Goal: Feedback & Contribution: Submit feedback/report problem

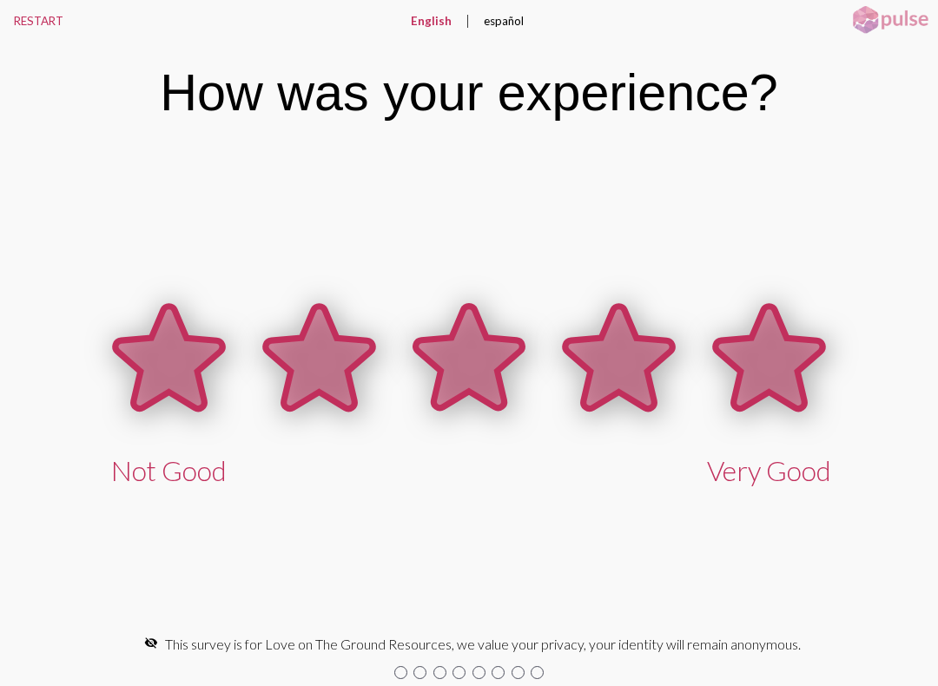
click at [777, 371] on icon at bounding box center [769, 358] width 107 height 103
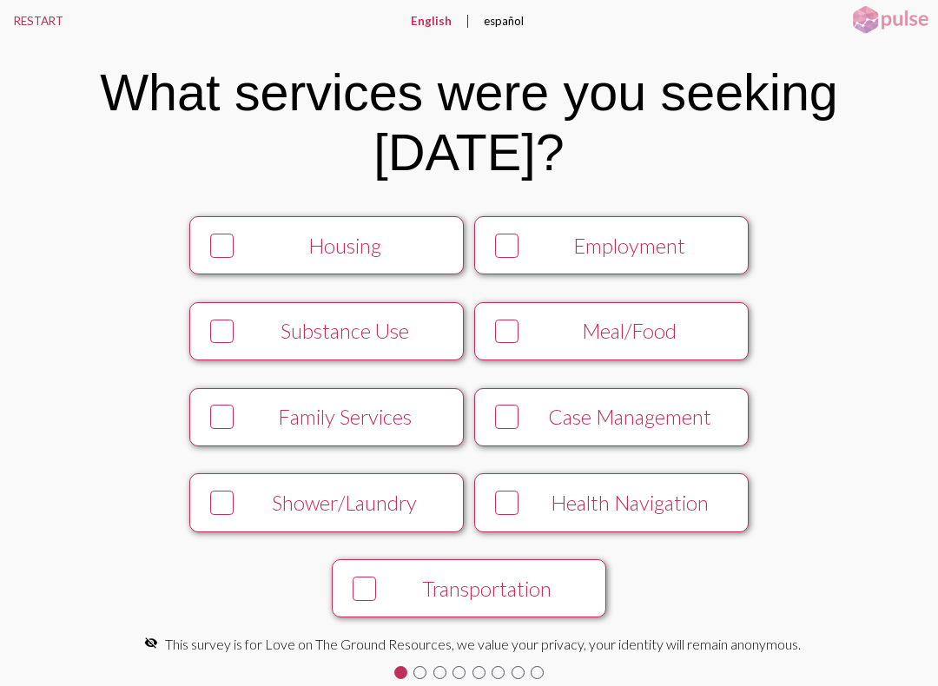
click at [224, 257] on icon at bounding box center [222, 246] width 21 height 22
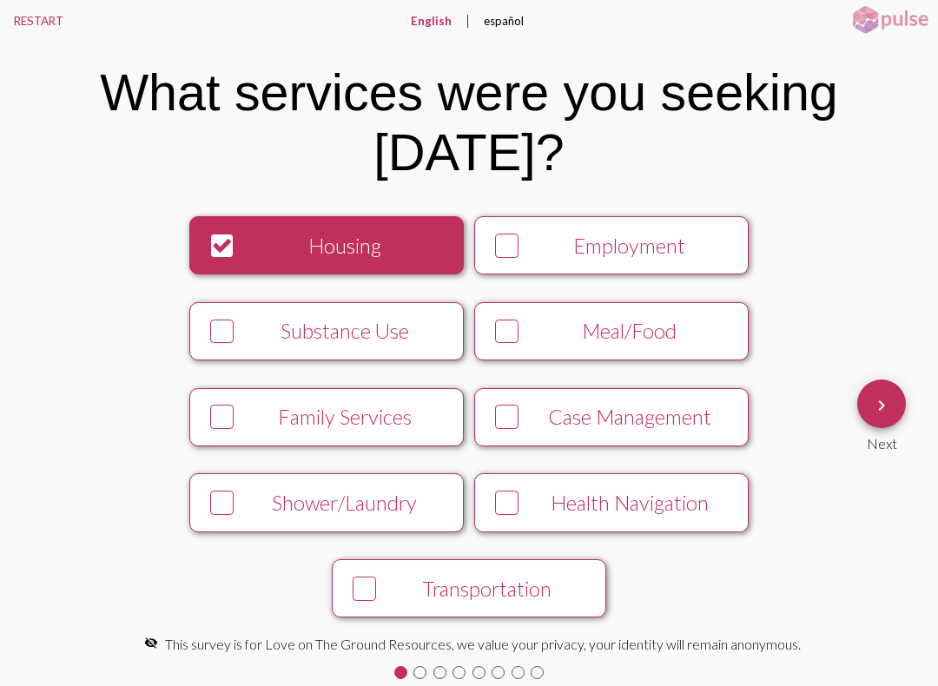
click at [898, 407] on button "keyboard_arrow_right" at bounding box center [882, 404] width 49 height 49
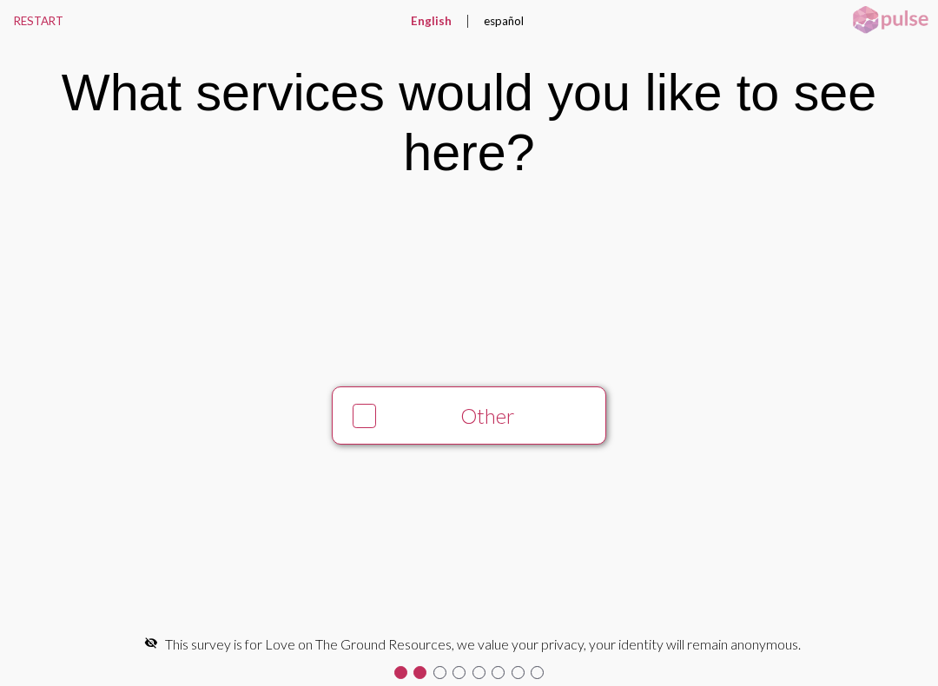
click at [365, 407] on icon at bounding box center [364, 417] width 21 height 22
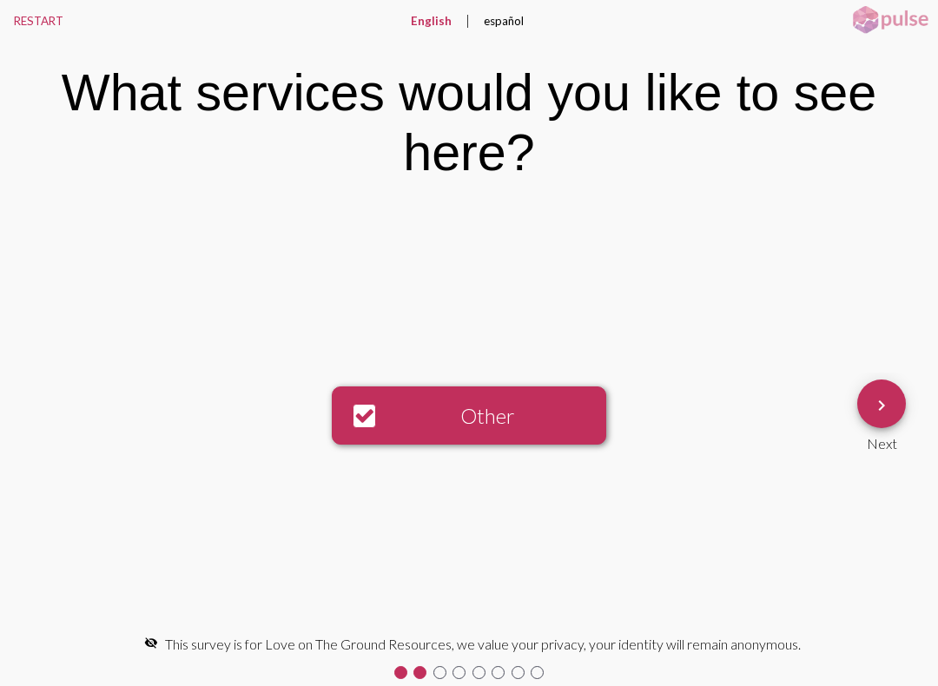
click at [889, 413] on mat-icon "keyboard_arrow_right" at bounding box center [881, 405] width 21 height 21
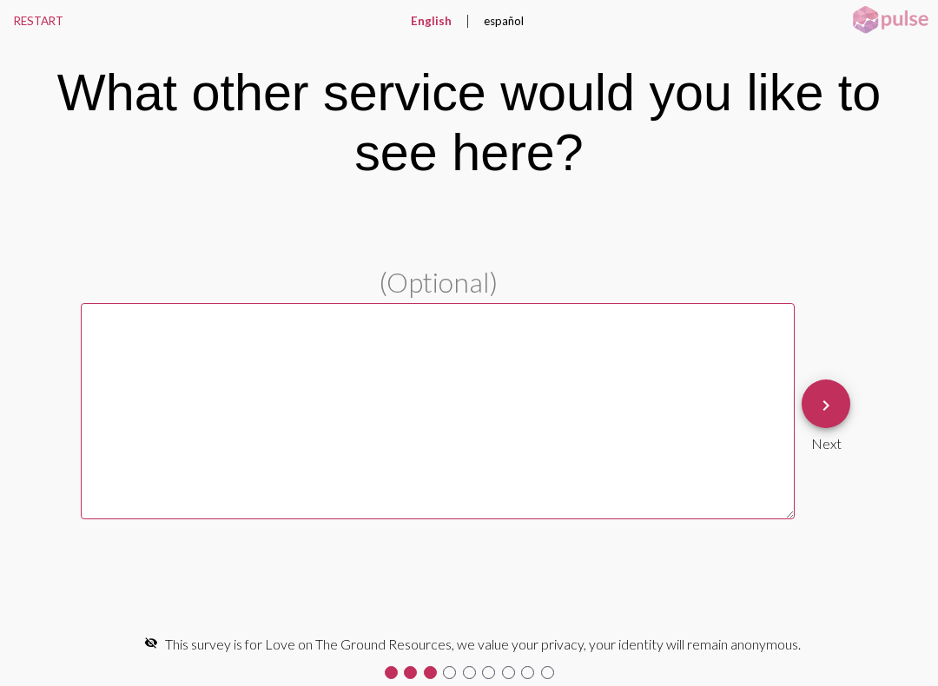
click at [568, 419] on textarea at bounding box center [438, 411] width 714 height 216
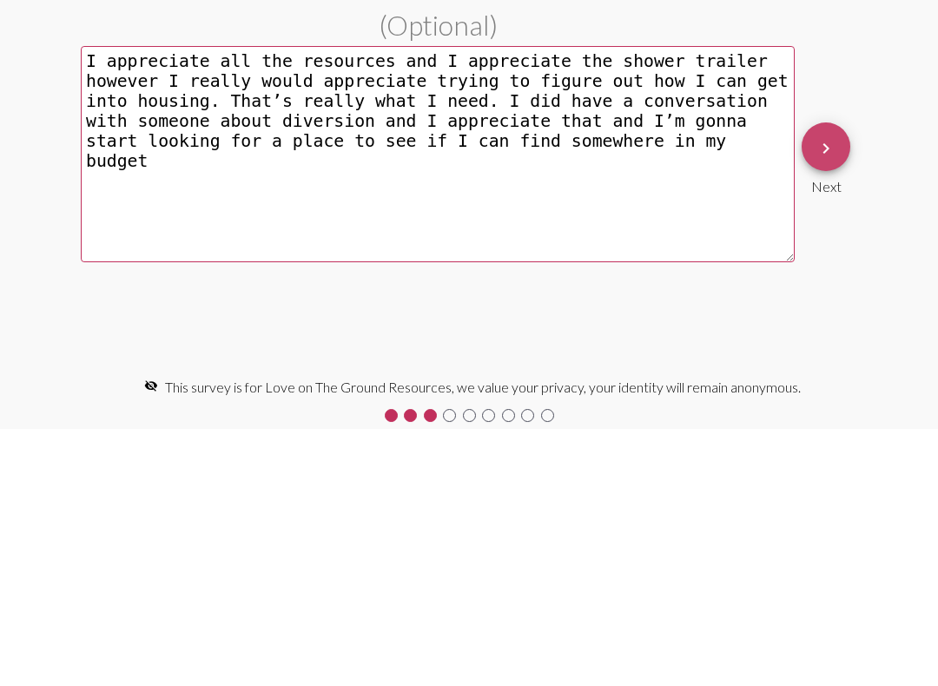
type textarea "I appreciate all the resources and I appreciate the shower trailer however I re…"
click at [821, 395] on mat-icon "keyboard_arrow_right" at bounding box center [826, 405] width 21 height 21
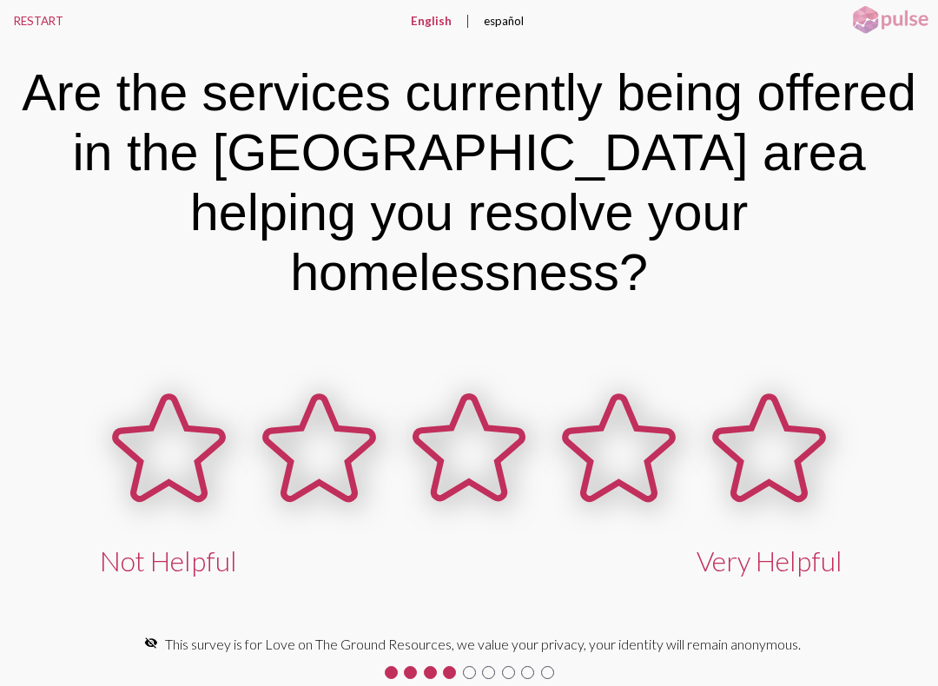
click at [479, 406] on icon at bounding box center [468, 448] width 107 height 103
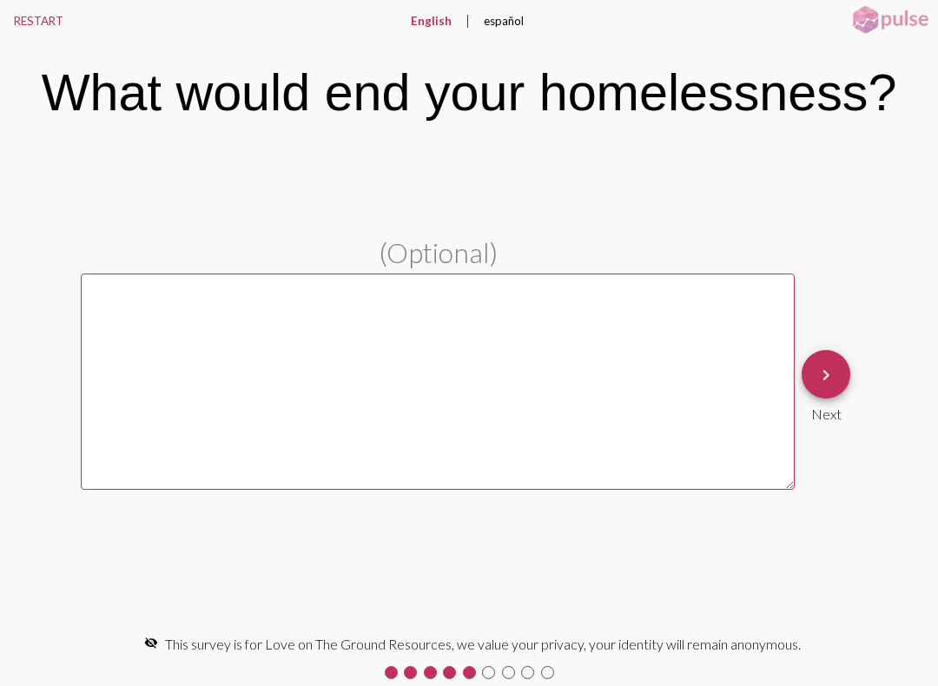
click at [529, 394] on textarea at bounding box center [438, 382] width 714 height 216
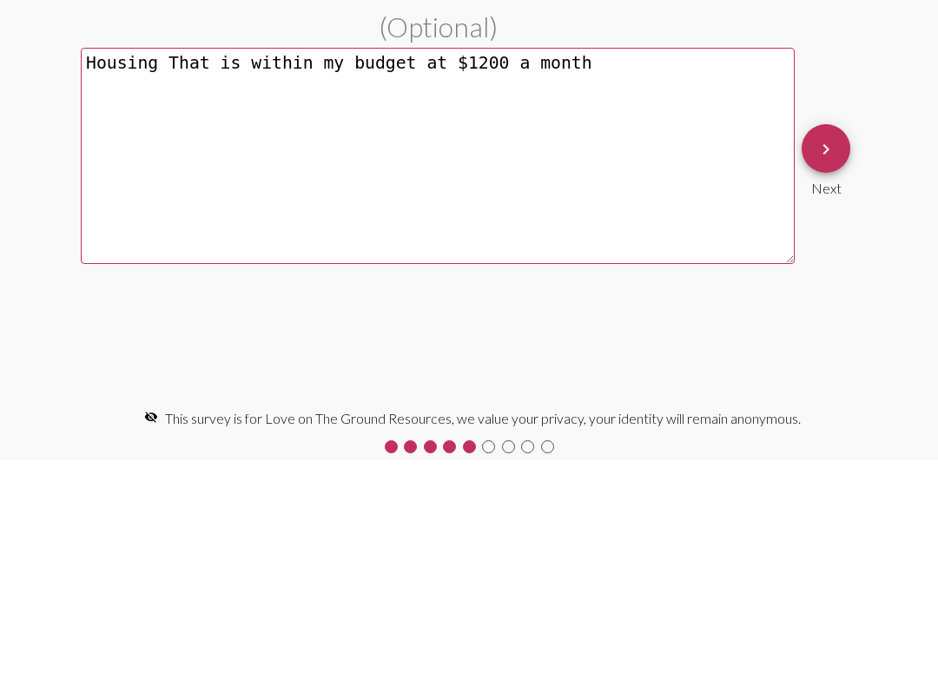
type textarea "Housing That is within my budget at $1200 a month"
click at [831, 365] on mat-icon "keyboard_arrow_right" at bounding box center [826, 375] width 21 height 21
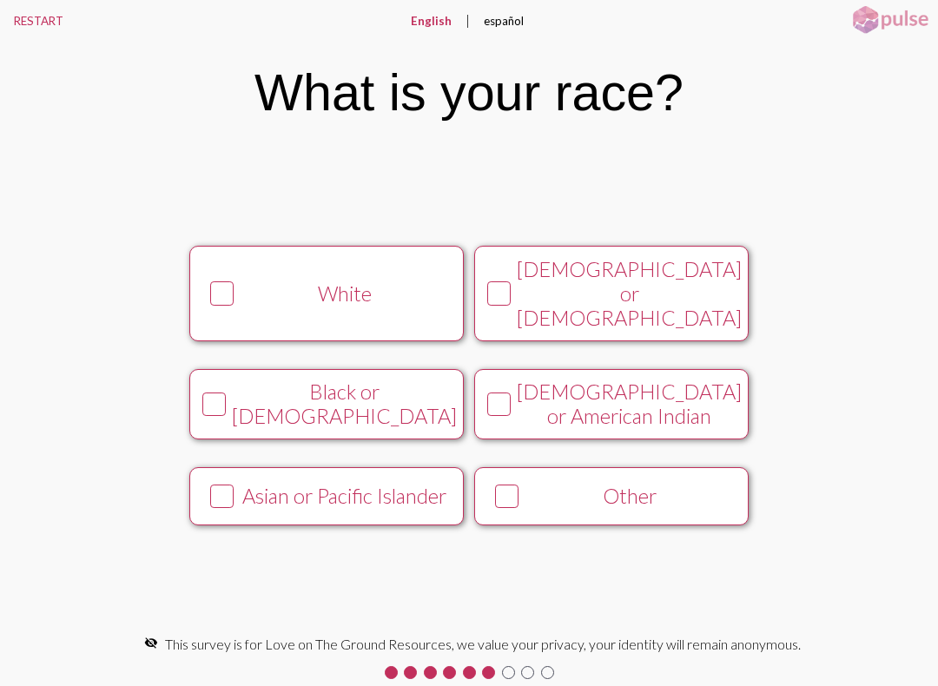
click at [225, 297] on icon at bounding box center [222, 294] width 21 height 22
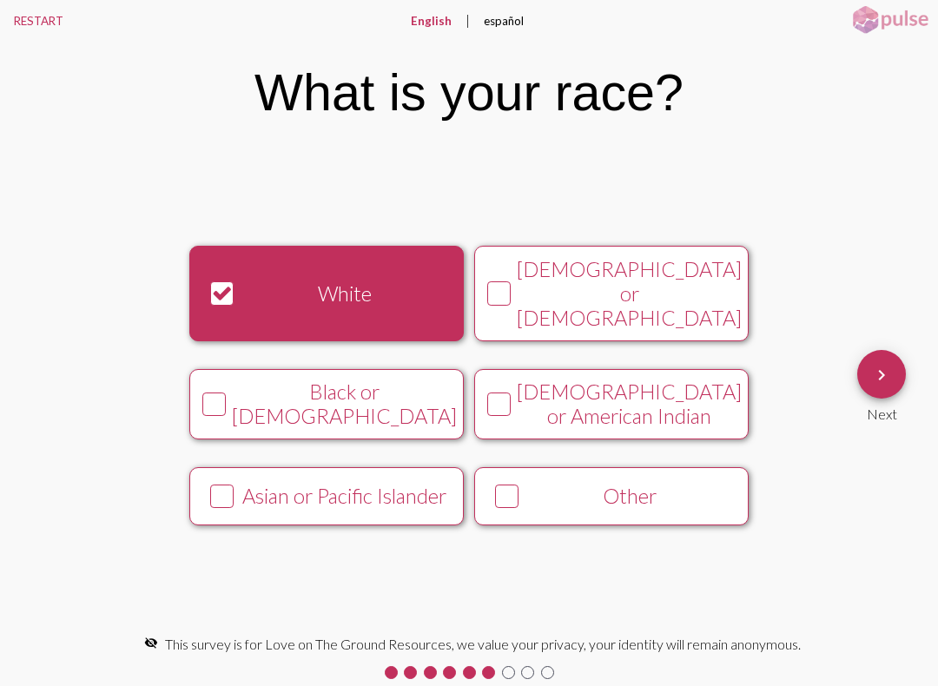
click at [891, 376] on mat-icon "keyboard_arrow_right" at bounding box center [881, 375] width 21 height 21
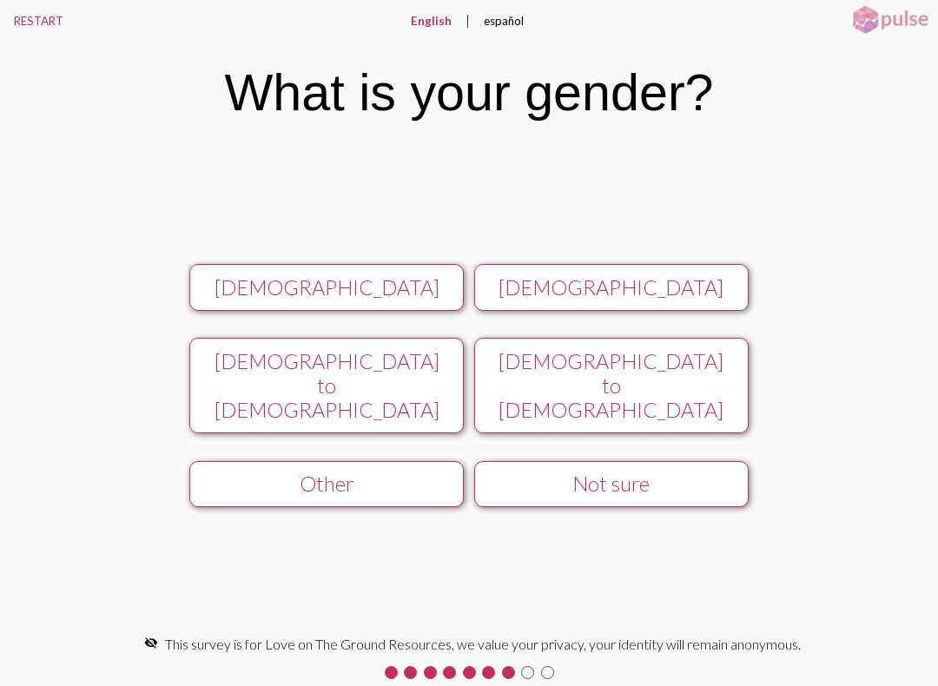
click at [407, 300] on div "[DEMOGRAPHIC_DATA]" at bounding box center [326, 287] width 245 height 24
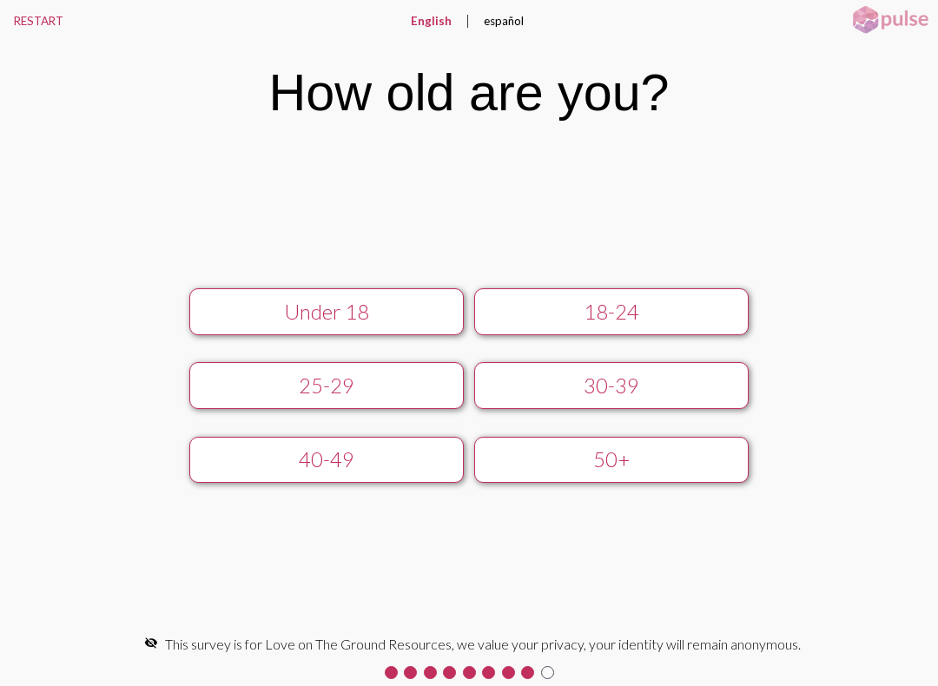
click at [583, 464] on div "50+" at bounding box center [611, 459] width 245 height 24
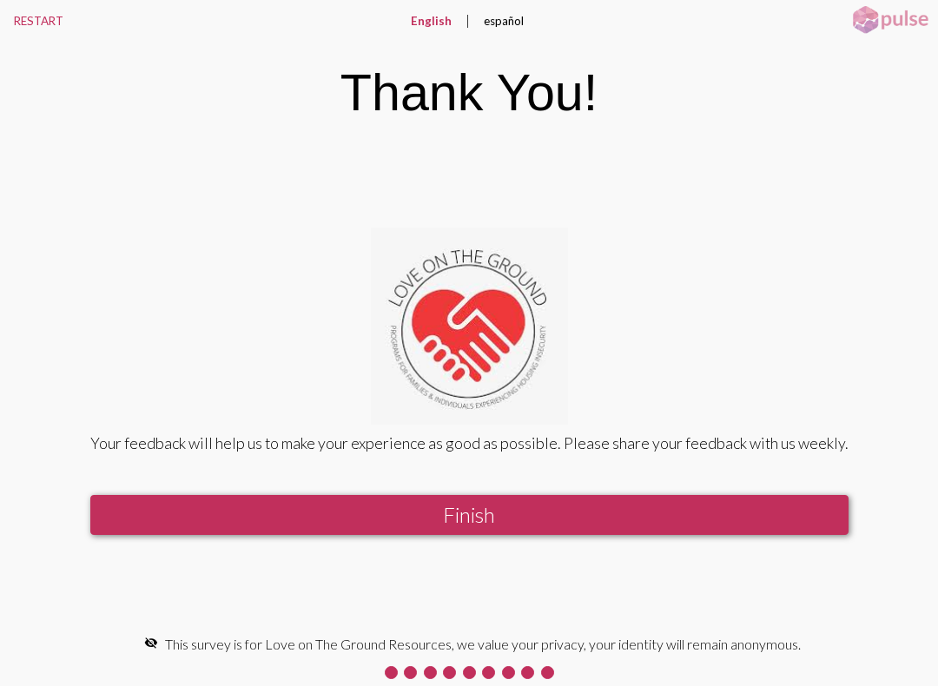
click at [631, 535] on button "Finish" at bounding box center [469, 515] width 758 height 40
